Goal: Find specific page/section: Find specific page/section

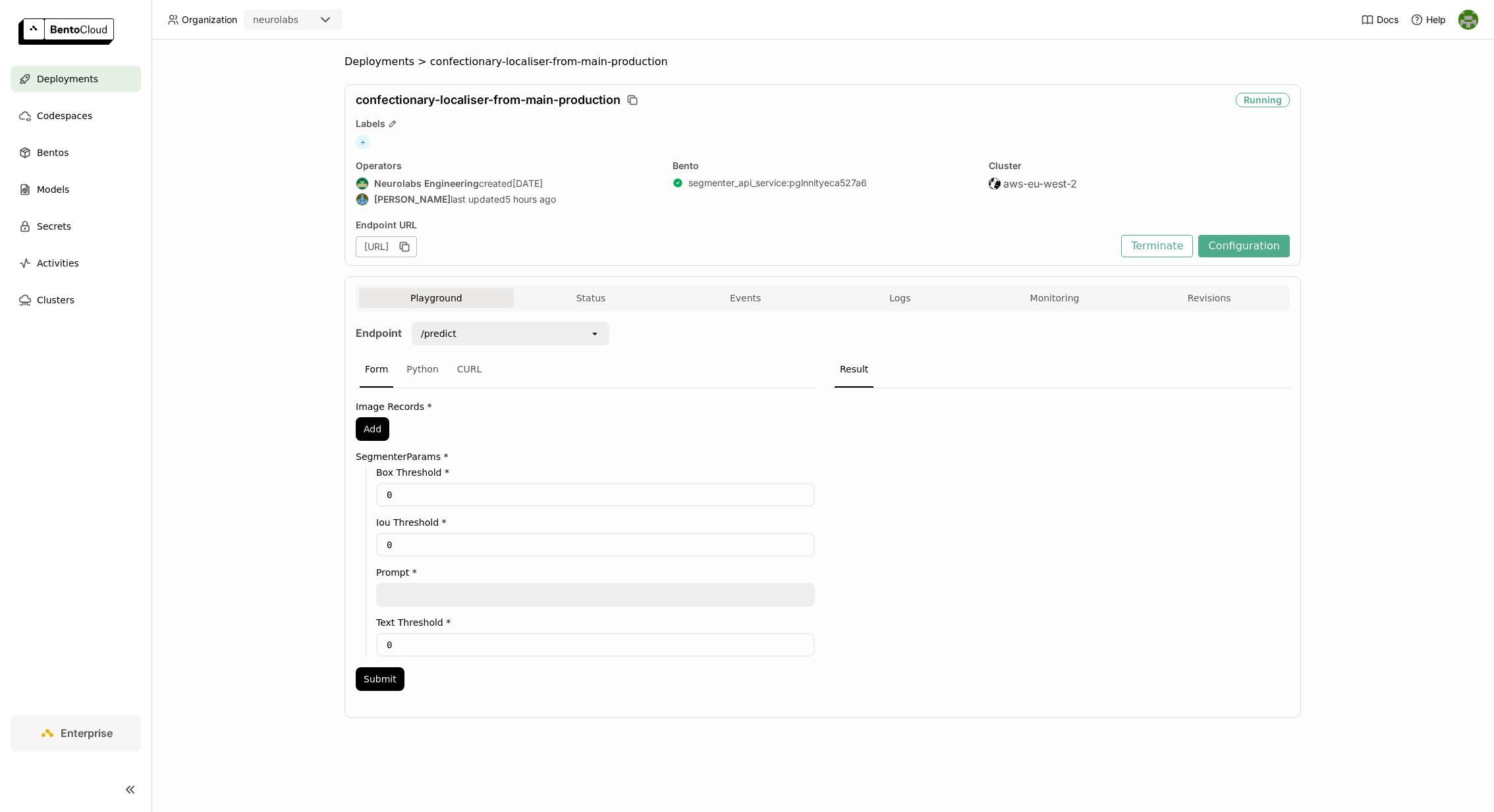
click at [386, 99] on span "confectionary-localiser-from-main-production" at bounding box center [488, 99] width 265 height 15
copy div "confectionary-localiser-from-main-production"
